Goal: Transaction & Acquisition: Obtain resource

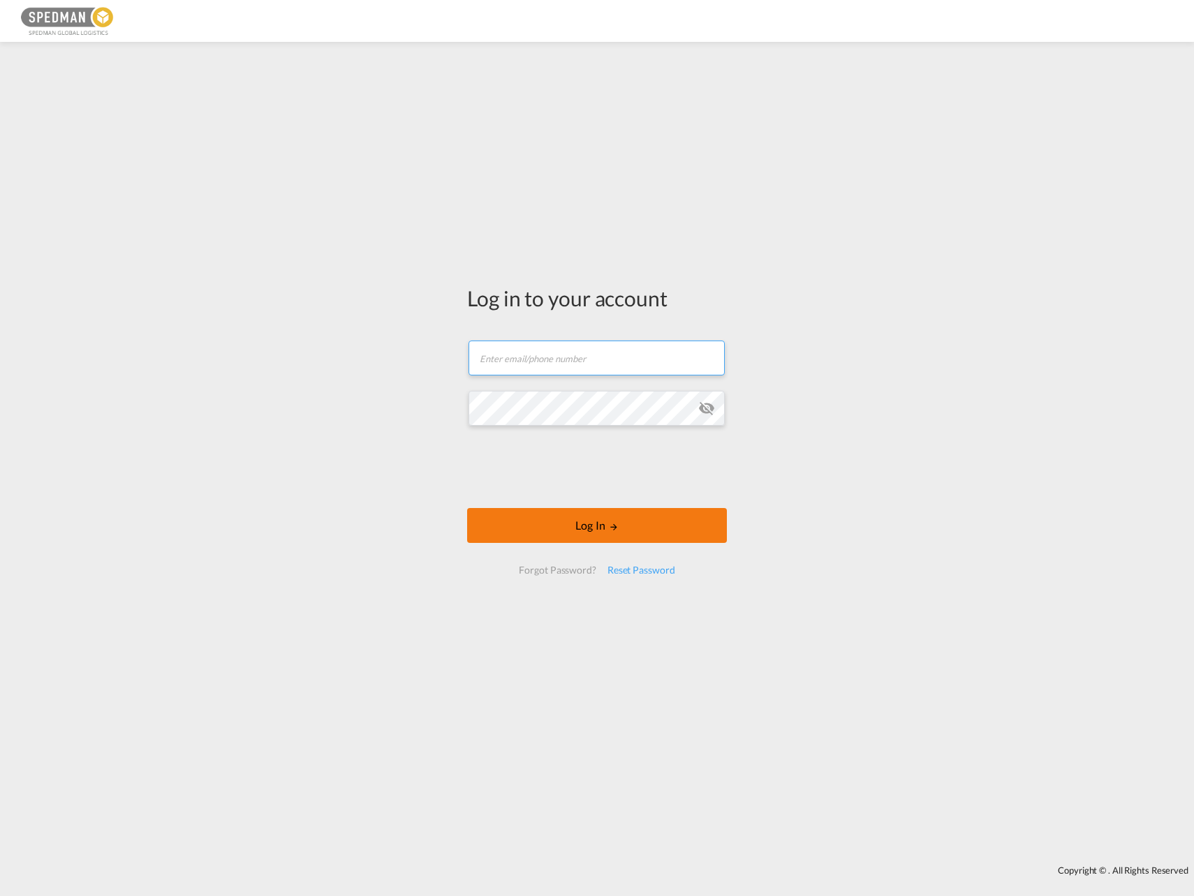
type input "[EMAIL_ADDRESS][DOMAIN_NAME]"
click at [621, 531] on button "Log In" at bounding box center [597, 525] width 260 height 35
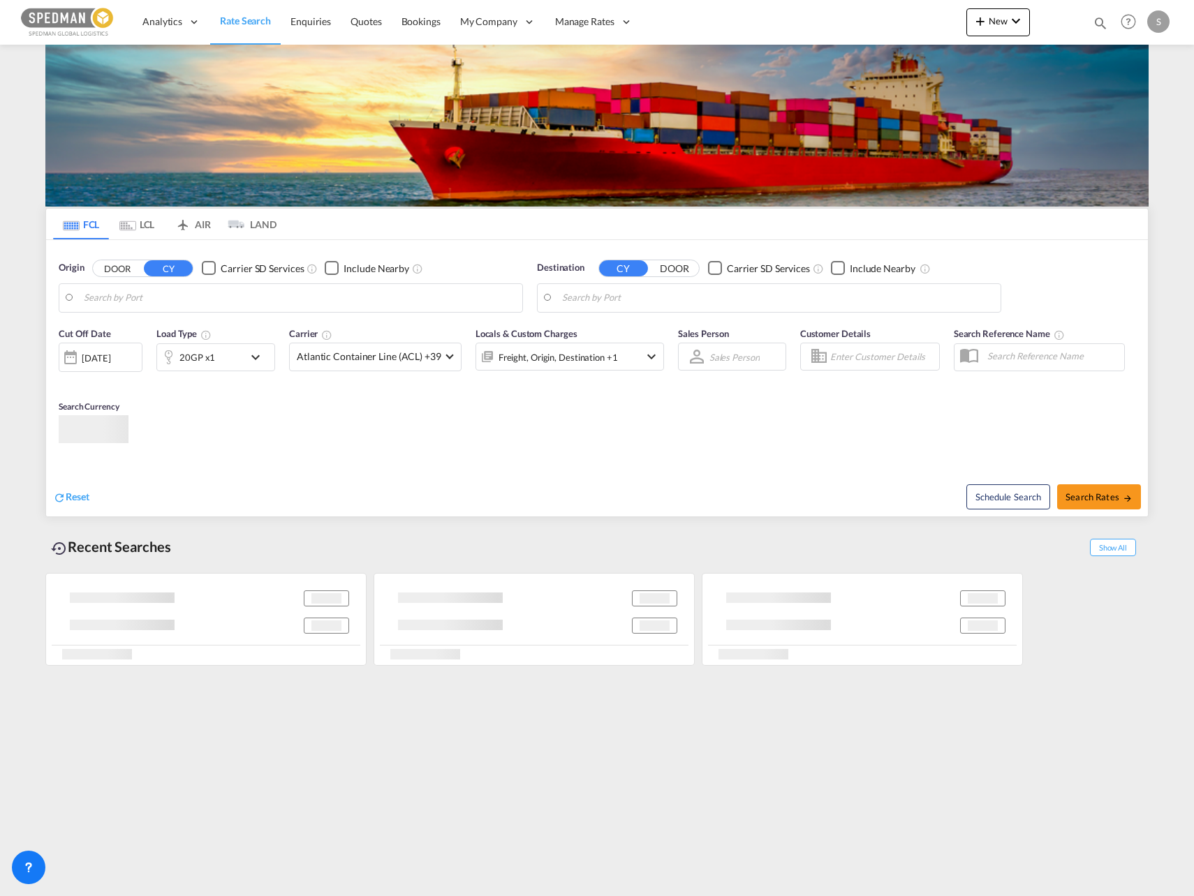
type input "[GEOGRAPHIC_DATA], DKFRC"
type input "[GEOGRAPHIC_DATA], AUSYD"
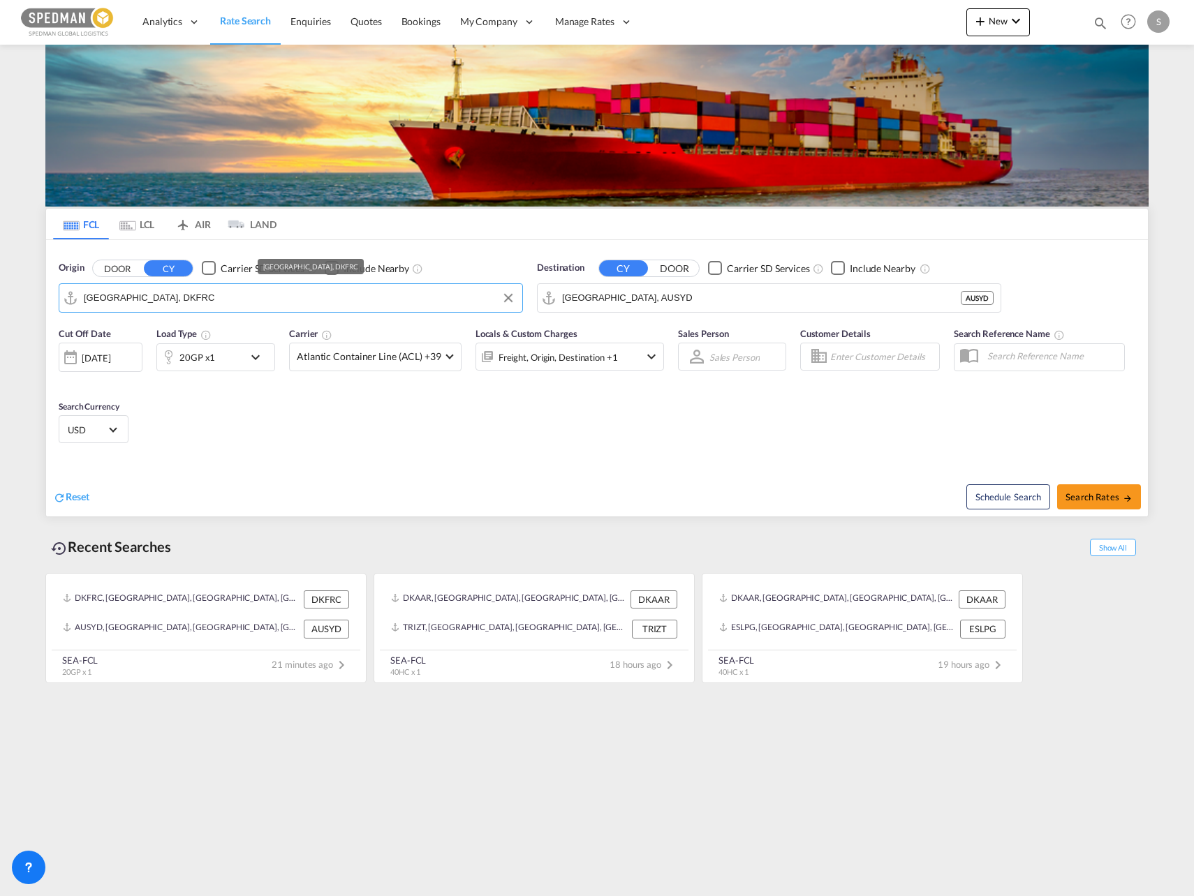
click at [198, 304] on input "[GEOGRAPHIC_DATA], DKFRC" at bounding box center [299, 298] width 431 height 21
click at [126, 345] on div "Aarhus [GEOGRAPHIC_DATA] DKAAR" at bounding box center [191, 337] width 265 height 42
type input "[GEOGRAPHIC_DATA], [GEOGRAPHIC_DATA]"
click at [626, 295] on input "[GEOGRAPHIC_DATA], AUSYD" at bounding box center [777, 298] width 431 height 21
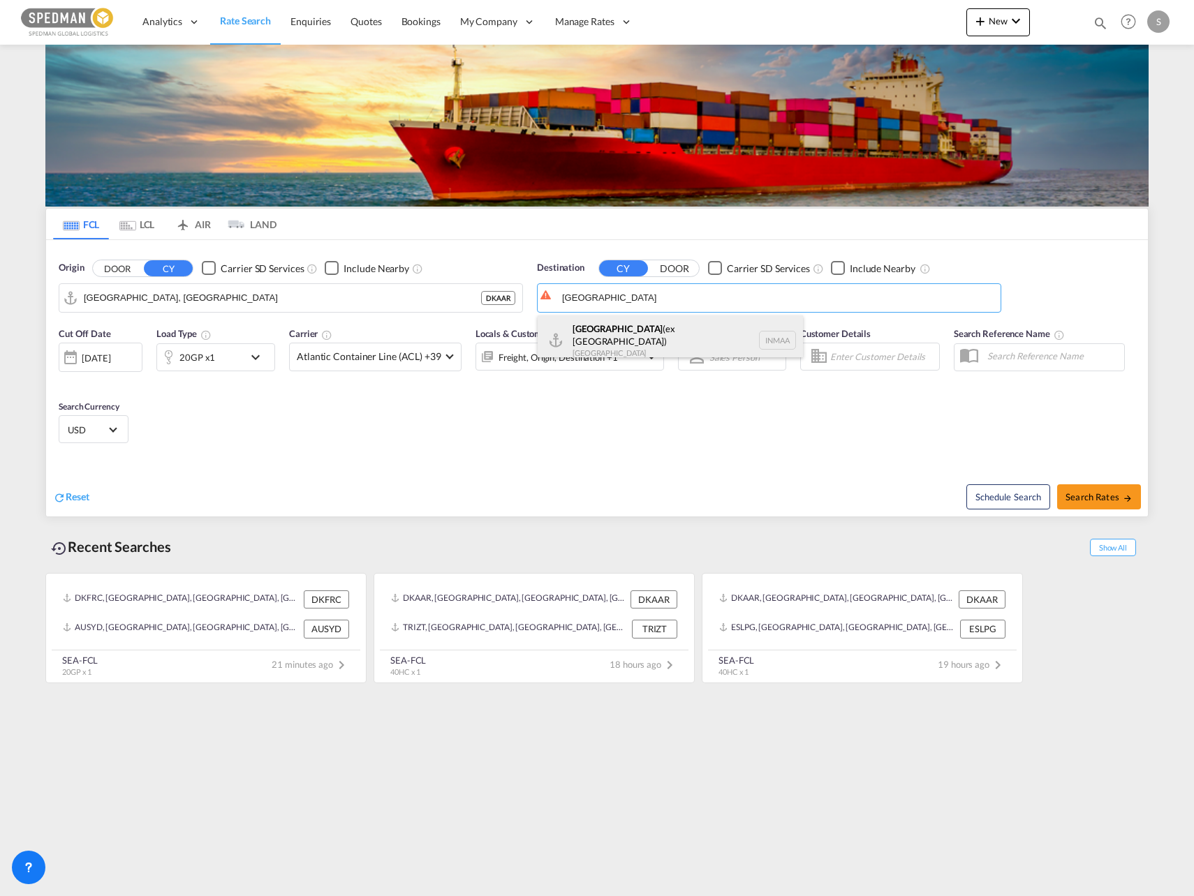
click at [607, 335] on div "[GEOGRAPHIC_DATA] (ex [GEOGRAPHIC_DATA]) [GEOGRAPHIC_DATA] [GEOGRAPHIC_DATA]" at bounding box center [670, 341] width 265 height 50
type input "[GEOGRAPHIC_DATA] (ex [GEOGRAPHIC_DATA]), INMAA"
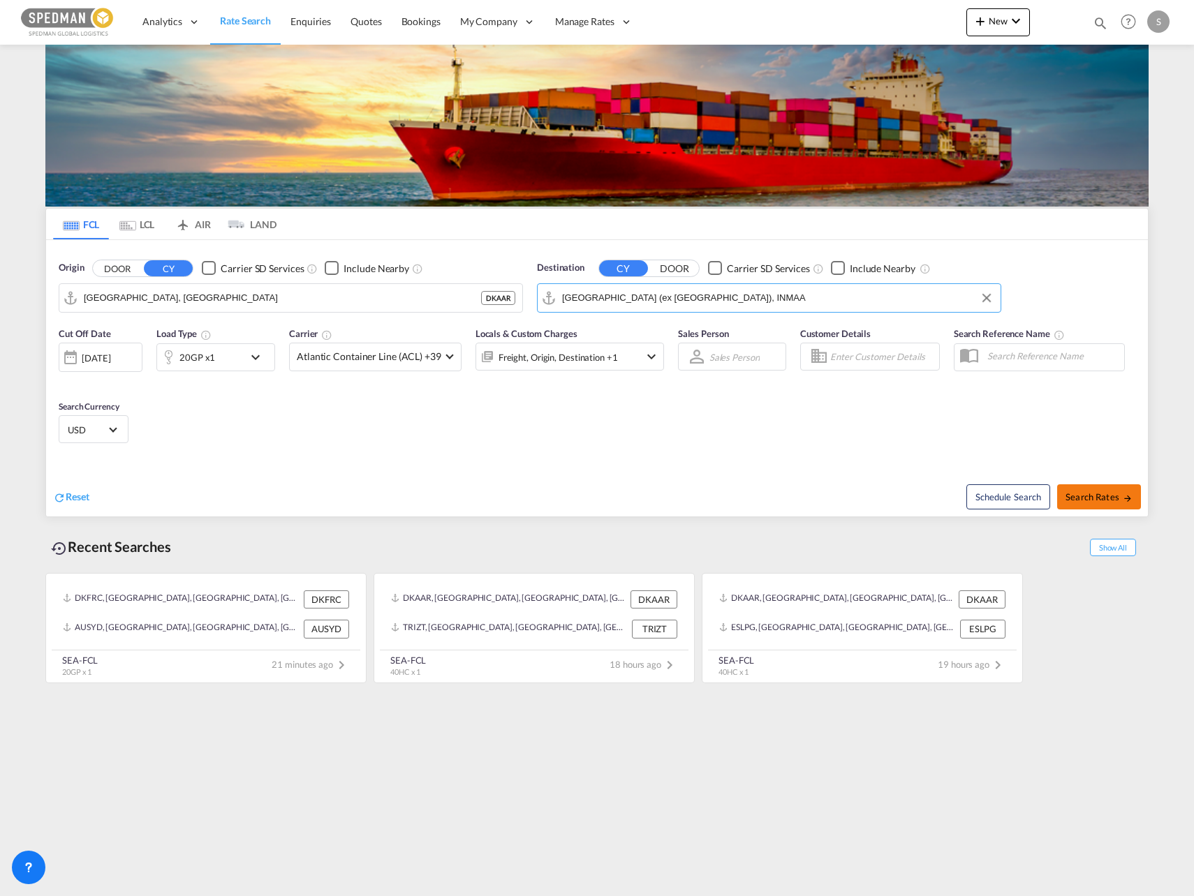
click at [1091, 500] on span "Search Rates" at bounding box center [1098, 497] width 67 height 11
type input "DKAAR to INMAA / [DATE]"
